Goal: Transaction & Acquisition: Download file/media

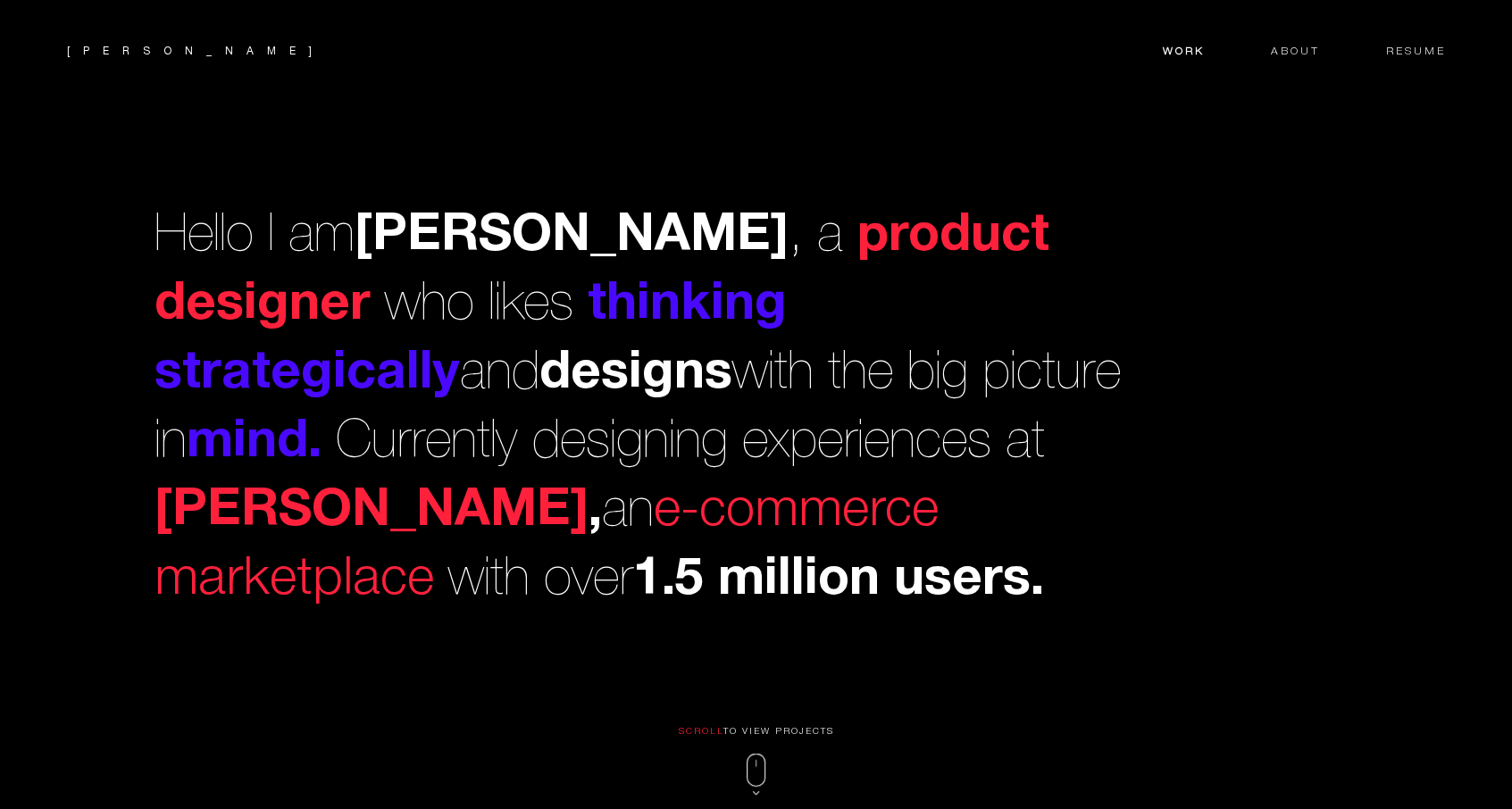
click at [1199, 61] on header "Mohak Work About Resume" at bounding box center [756, 46] width 1512 height 93
click at [1194, 52] on span "Work" at bounding box center [1184, 53] width 41 height 15
click at [1397, 36] on header "[PERSON_NAME] Work About Resume" at bounding box center [756, 46] width 1512 height 93
click at [1397, 47] on span "Resume" at bounding box center [1416, 53] width 59 height 15
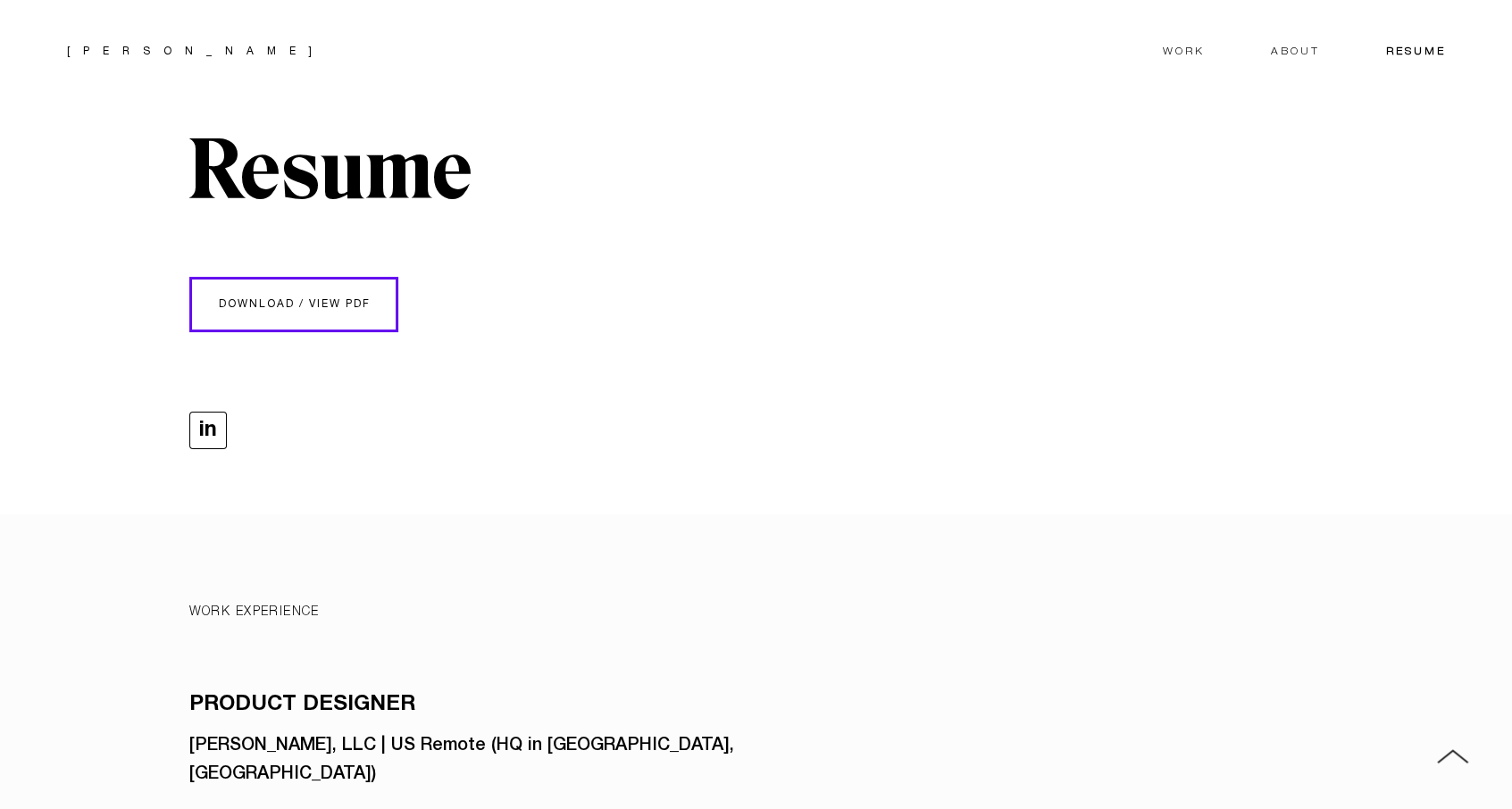
scroll to position [44, 0]
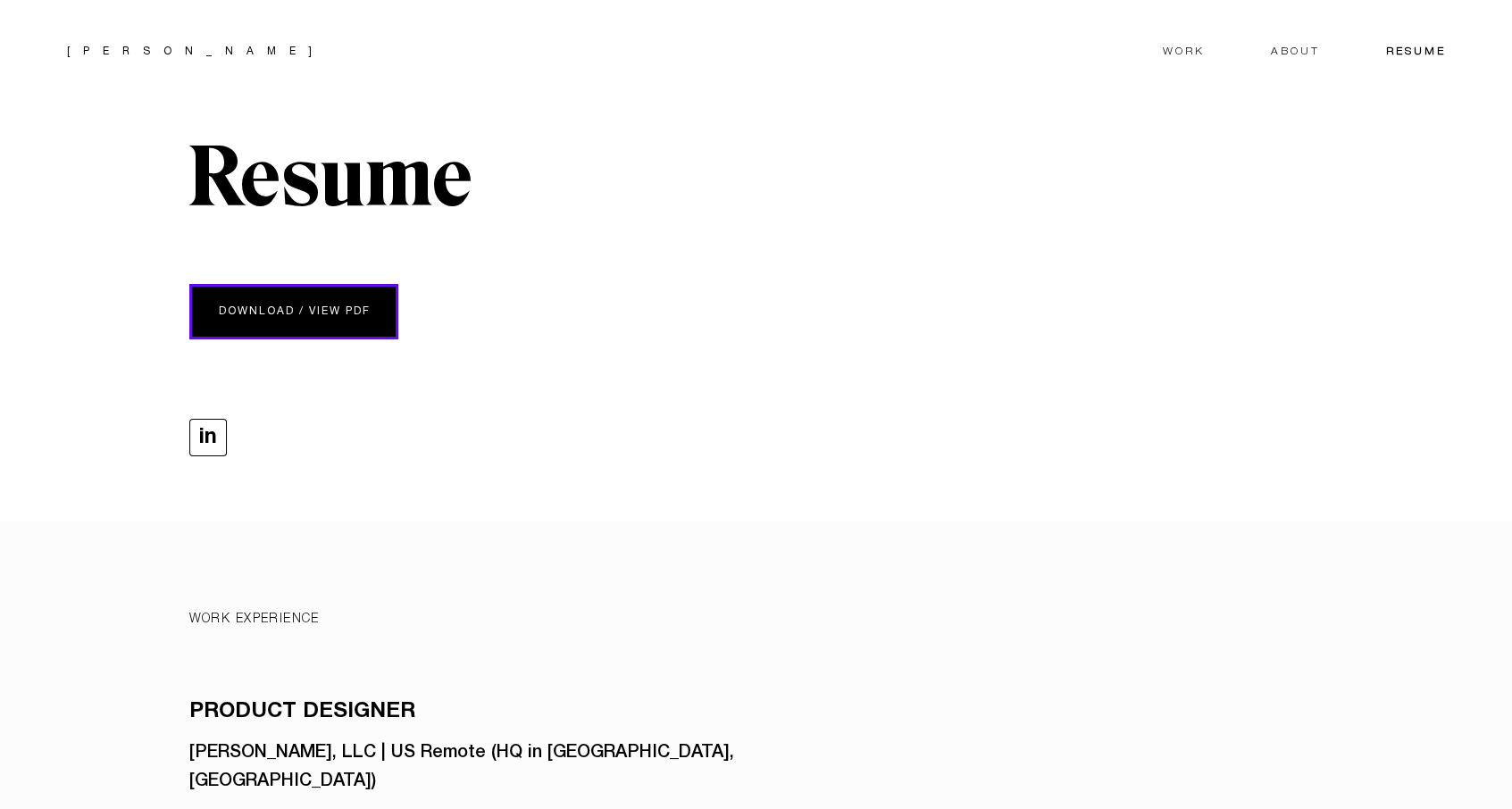
click at [322, 319] on link "DOWNLOAD / VIEW PDF" at bounding box center [295, 312] width 205 height 50
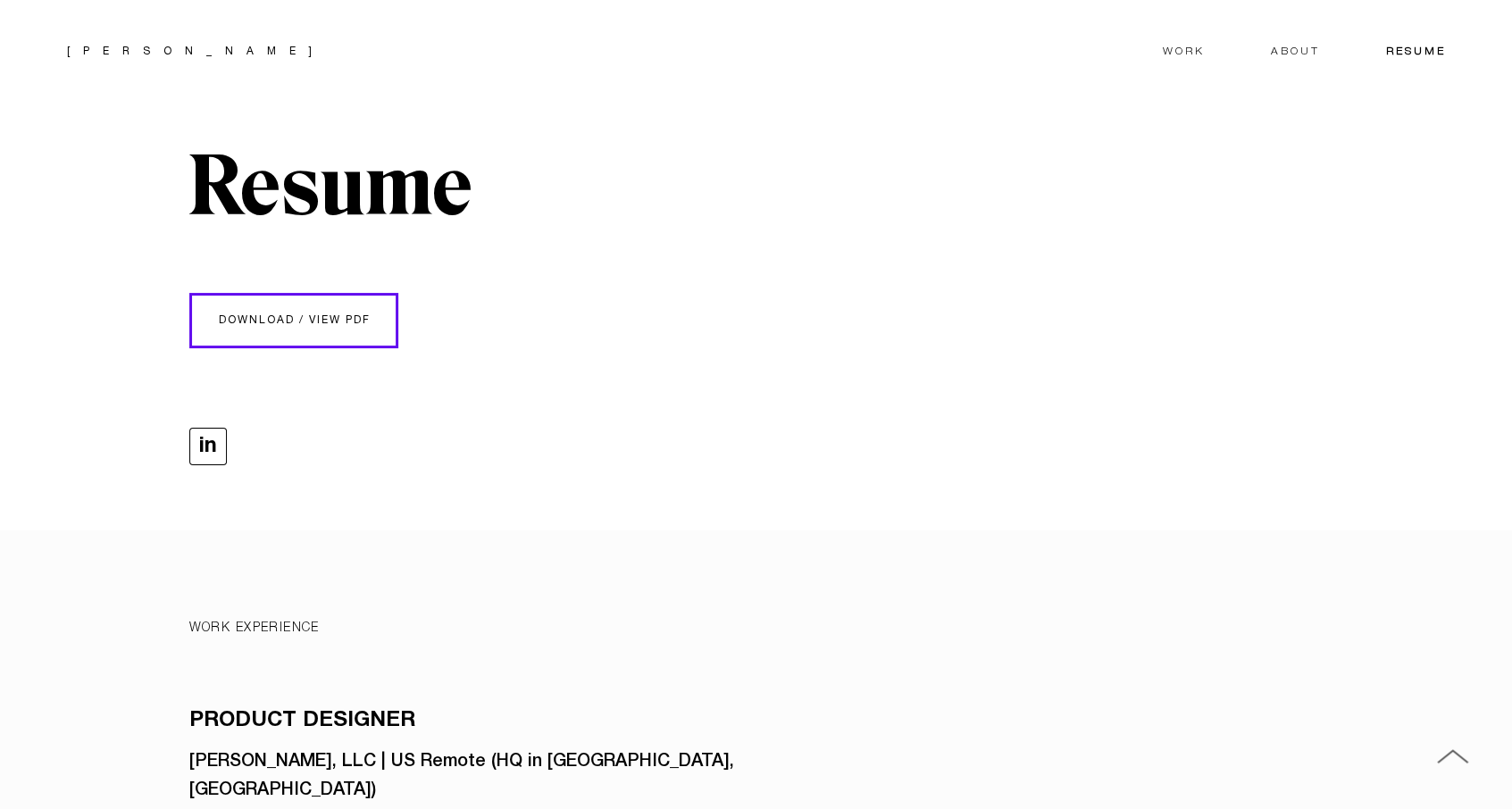
scroll to position [0, 0]
